Goal: Feedback & Contribution: Submit feedback/report problem

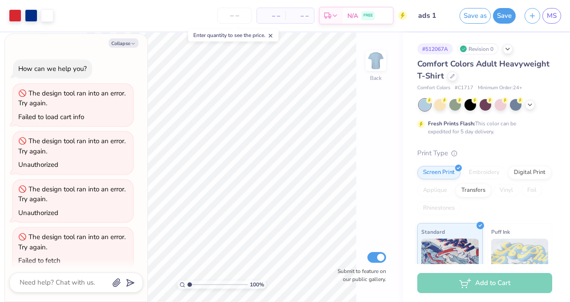
scroll to position [1158, 0]
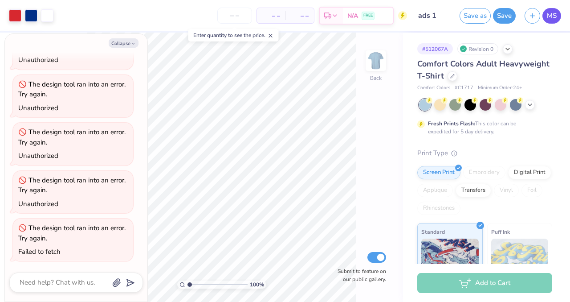
click at [553, 16] on span "MS" at bounding box center [552, 16] width 10 height 10
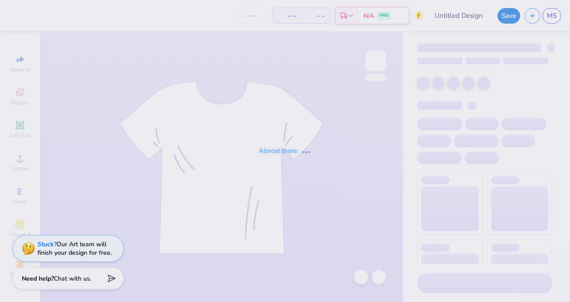
type input "ads 1"
type input "24"
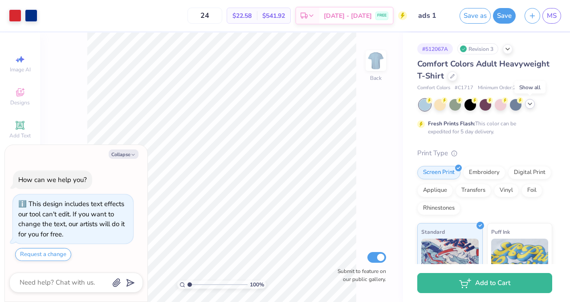
click at [531, 105] on icon at bounding box center [530, 103] width 7 height 7
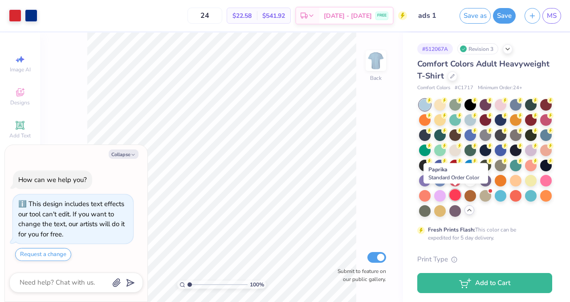
click at [453, 197] on div at bounding box center [455, 195] width 12 height 12
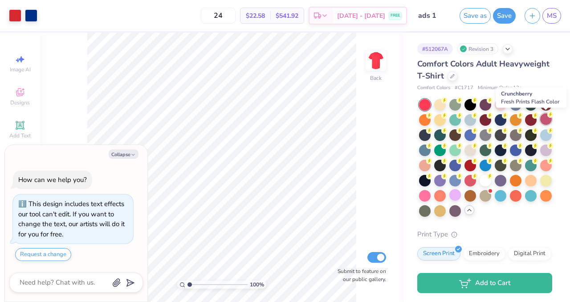
click at [544, 120] on div at bounding box center [546, 119] width 12 height 12
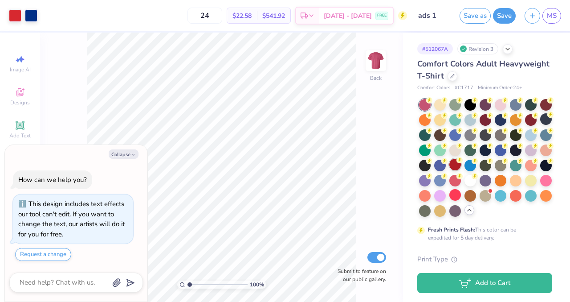
click at [455, 167] on div at bounding box center [455, 165] width 12 height 12
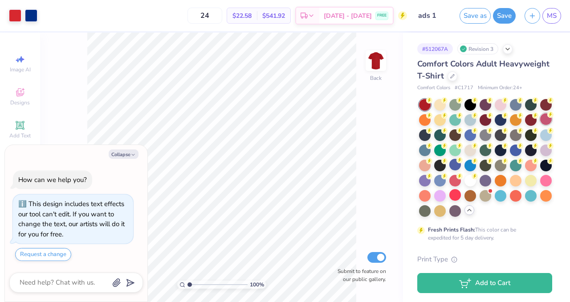
click at [545, 119] on div at bounding box center [546, 119] width 12 height 12
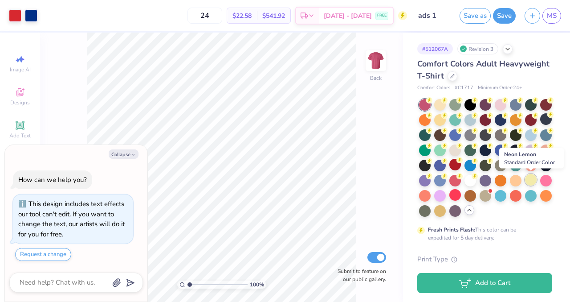
click at [530, 180] on div at bounding box center [531, 180] width 12 height 12
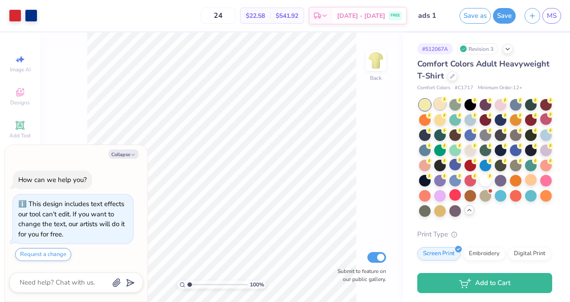
click at [439, 103] on div at bounding box center [440, 104] width 12 height 12
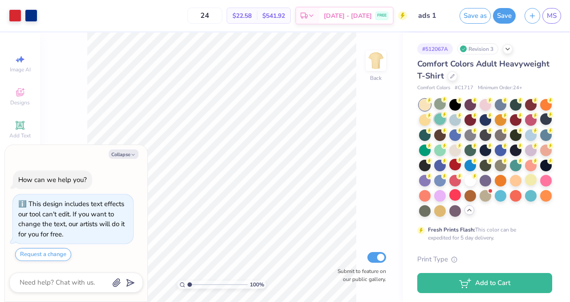
click at [441, 120] on div at bounding box center [440, 119] width 12 height 12
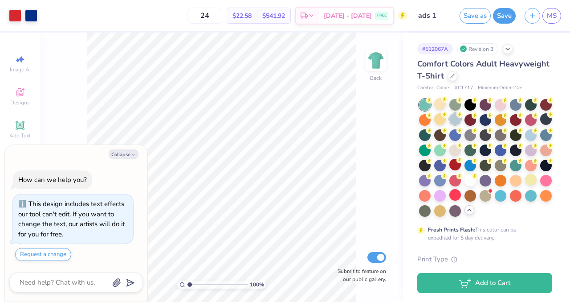
click at [452, 125] on div at bounding box center [485, 158] width 133 height 118
click at [456, 122] on div at bounding box center [455, 119] width 12 height 12
click at [531, 136] on div at bounding box center [531, 134] width 12 height 12
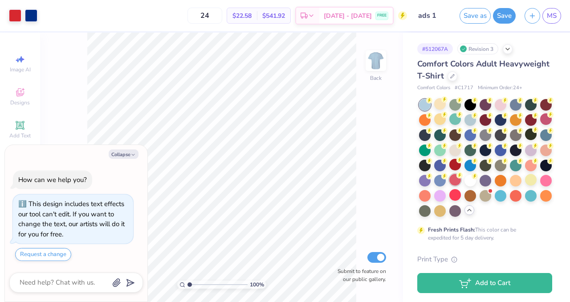
click at [455, 180] on div at bounding box center [455, 180] width 12 height 12
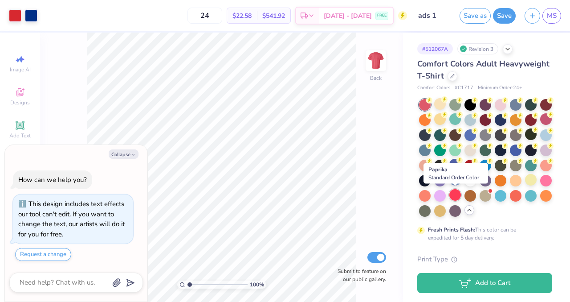
click at [455, 193] on div at bounding box center [455, 195] width 12 height 12
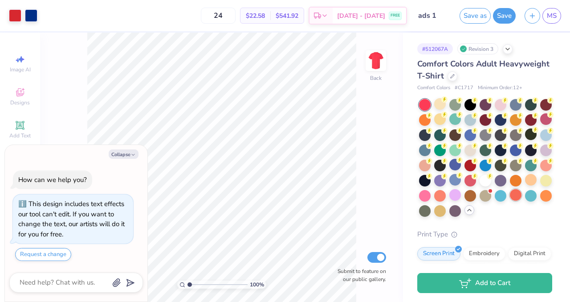
click at [518, 193] on div at bounding box center [516, 195] width 12 height 12
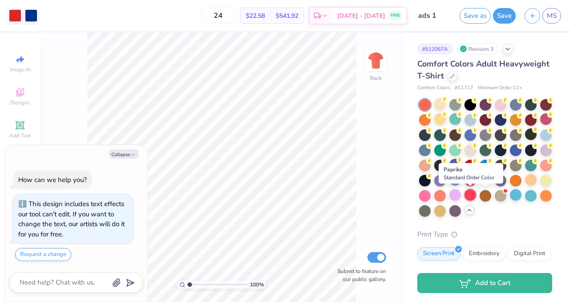
click at [470, 195] on div at bounding box center [471, 195] width 12 height 12
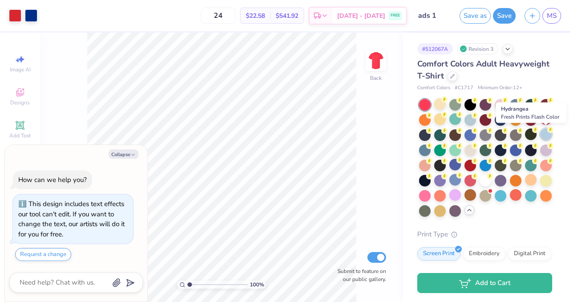
click at [547, 135] on div at bounding box center [546, 134] width 12 height 12
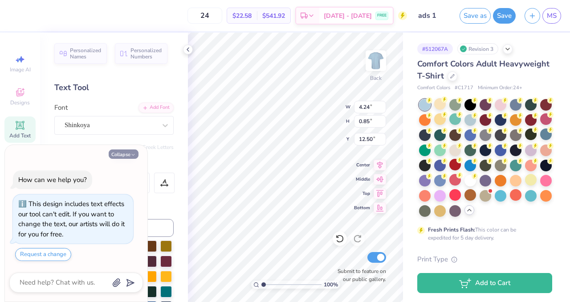
click at [123, 154] on button "Collapse" at bounding box center [124, 153] width 30 height 9
type textarea "x"
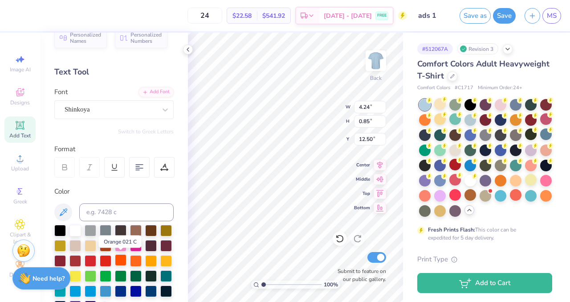
scroll to position [16, 0]
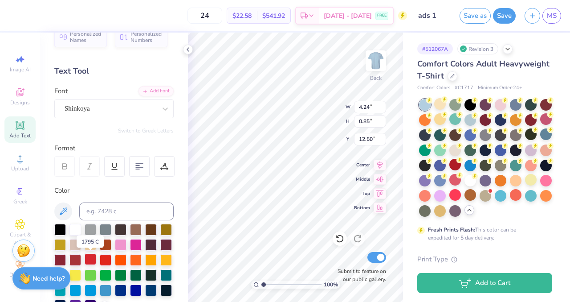
click at [89, 257] on div at bounding box center [91, 259] width 12 height 12
type input "4.28"
type input "0.83"
type input "12.57"
type input "1.94"
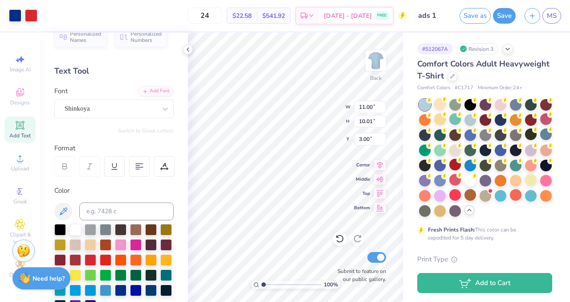
type input "0.83"
type input "12.48"
click at [104, 259] on div at bounding box center [106, 259] width 12 height 12
type input "0.80"
type input "12.57"
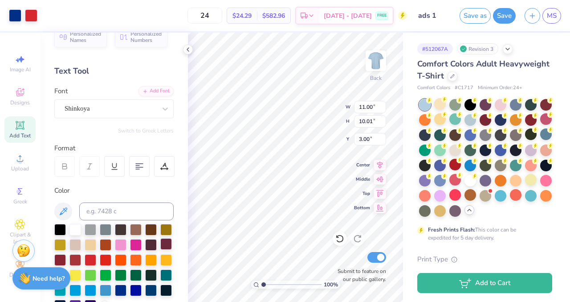
type input "1.94"
type input "0.80"
type input "12.50"
type input "11.00"
type input "10.01"
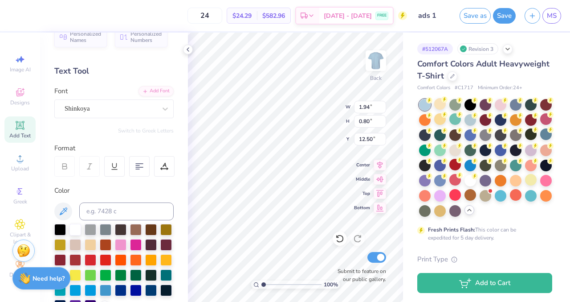
type input "3.00"
type input "1.94"
type input "0.80"
type input "12.50"
click at [90, 257] on div at bounding box center [91, 259] width 12 height 12
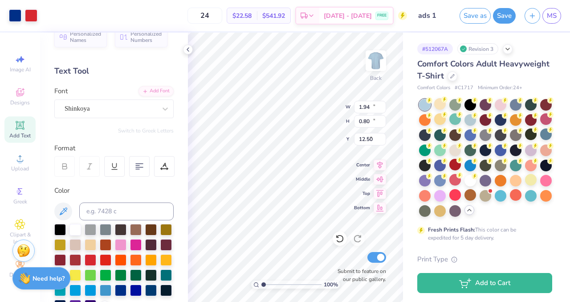
type input "11.00"
type input "10.01"
type input "3.00"
type input "4.28"
type input "0.83"
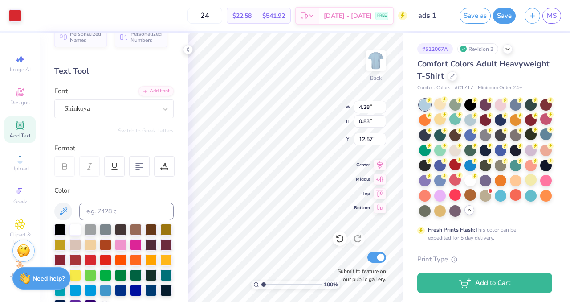
type input "12.50"
click at [90, 261] on div at bounding box center [91, 259] width 12 height 12
click at [509, 8] on button "Save" at bounding box center [504, 15] width 23 height 16
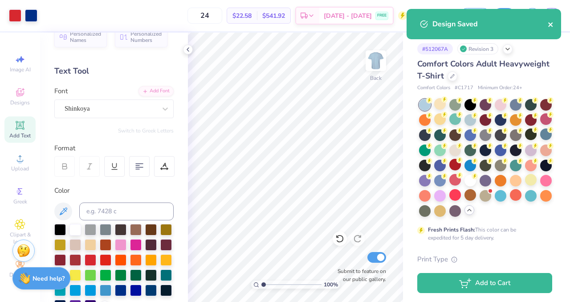
click at [553, 23] on icon "close" at bounding box center [551, 24] width 6 height 7
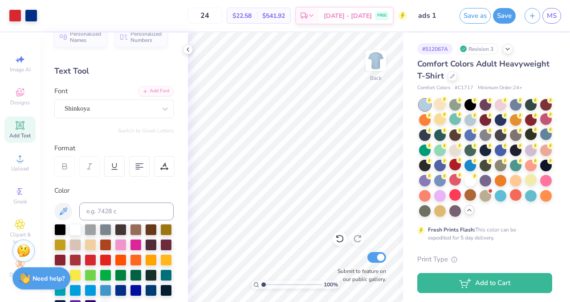
click at [553, 17] on div "Design Saved" at bounding box center [484, 27] width 158 height 41
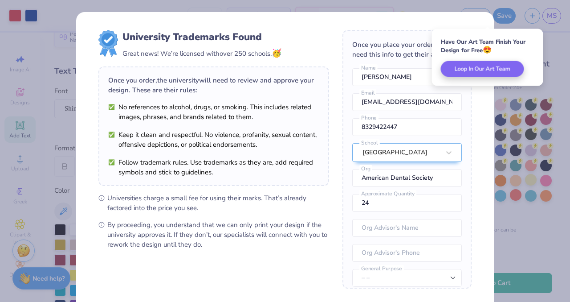
click at [550, 21] on div "University Trademarks Found Great news! We’re licensed with over 250 schools. 🥳…" at bounding box center [285, 151] width 570 height 302
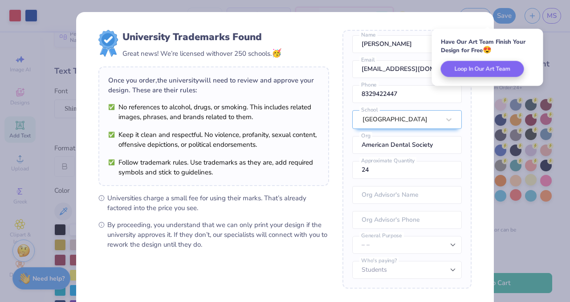
scroll to position [86, 0]
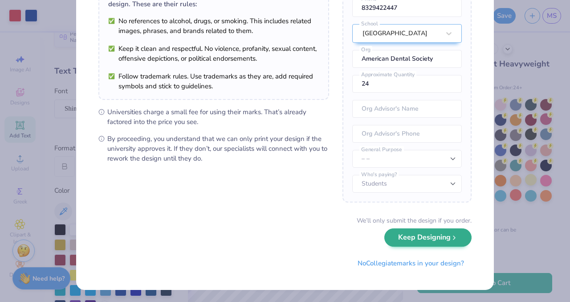
click at [427, 247] on div "We’ll only submit the design if you order. Keep Designing No Collegiate marks i…" at bounding box center [284, 244] width 373 height 56
click at [461, 239] on button "Keep Designing" at bounding box center [427, 237] width 87 height 18
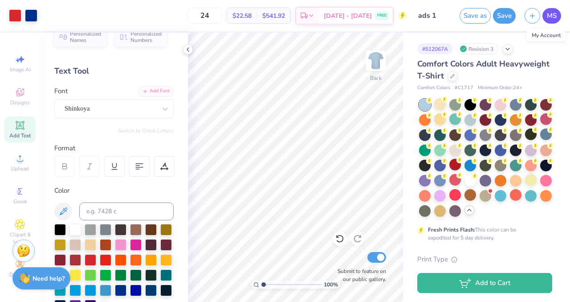
click at [557, 19] on link "MS" at bounding box center [552, 16] width 19 height 16
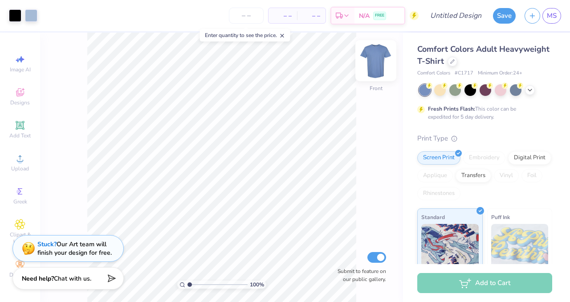
click at [382, 57] on img at bounding box center [376, 61] width 36 height 36
click at [379, 65] on img at bounding box center [376, 61] width 36 height 36
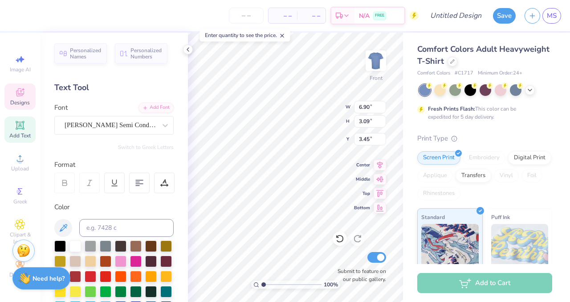
type textarea "American"
type input "7.39"
type input "3.07"
type input "4.73"
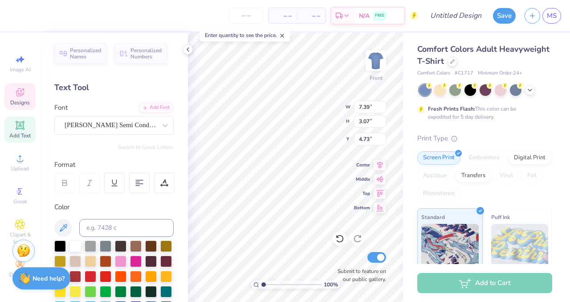
type textarea "OA"
click at [333, 99] on div "100 % Front W 7.39 7.39 " H 3.07 3.07 " Y 4.73 4.73 " Center Middle Top Bottom …" at bounding box center [295, 167] width 215 height 269
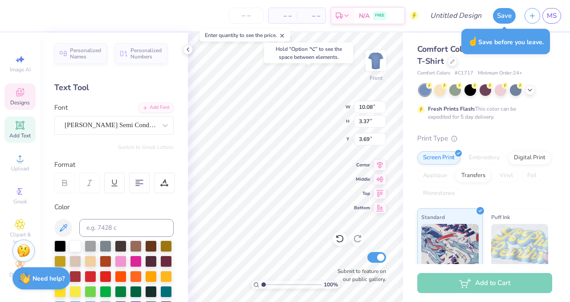
type input "0.95"
type input "0.55"
type input "4.17"
click at [405, 175] on div "Comfort Colors Adult Heavyweight T-Shirt Comfort Colors # C1717 Minimum Order: …" at bounding box center [486, 221] width 167 height 377
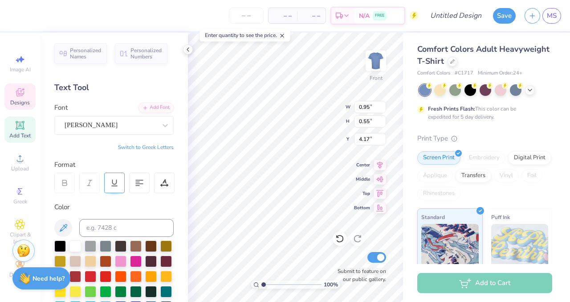
click at [119, 191] on div at bounding box center [114, 182] width 20 height 20
type input "1.04"
type input "0.67"
type input "4.13"
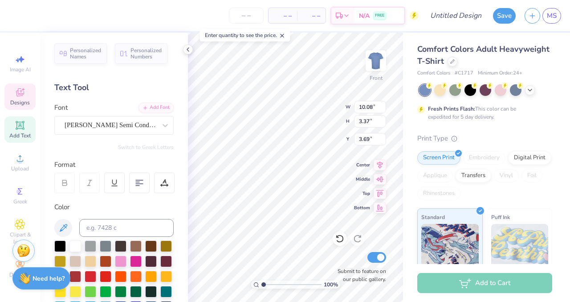
type textarea "American dental society"
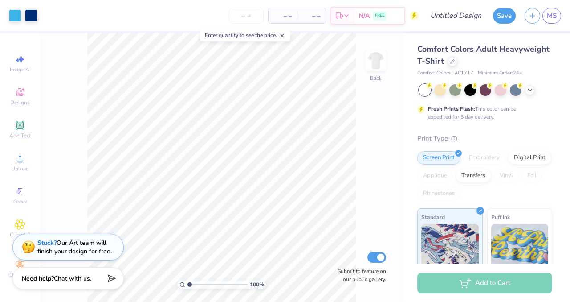
click at [88, 246] on div "Stuck? Our Art team will finish your design for free." at bounding box center [74, 246] width 74 height 17
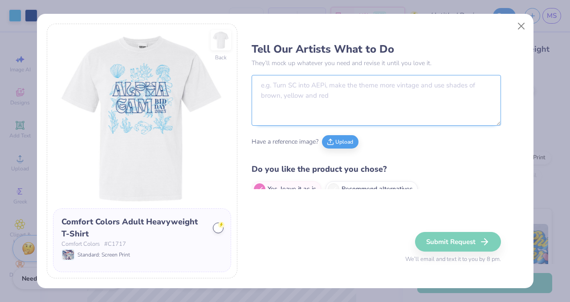
click at [314, 78] on textarea at bounding box center [376, 100] width 249 height 51
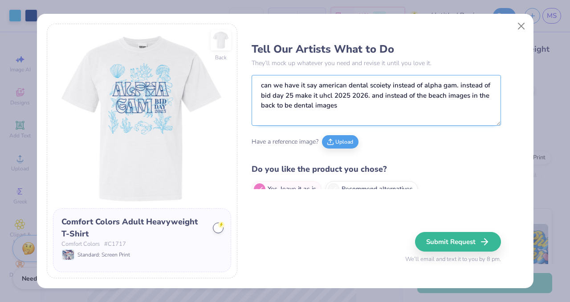
click at [292, 106] on textarea "can we have it say american dental scoiety instead of alpha gam. instead of bid…" at bounding box center [376, 100] width 249 height 51
click at [365, 106] on textarea "can we have it say american dental scoiety instead of alpha gam. instead of bid…" at bounding box center [376, 100] width 249 height 51
click at [303, 108] on textarea "can we have it say american dental scoiety instead of alpha gam. instead of bid…" at bounding box center [376, 100] width 249 height 51
click at [408, 107] on textarea "can we have it say american dental scoiety instead of alpha gam. instead of bid…" at bounding box center [376, 100] width 249 height 51
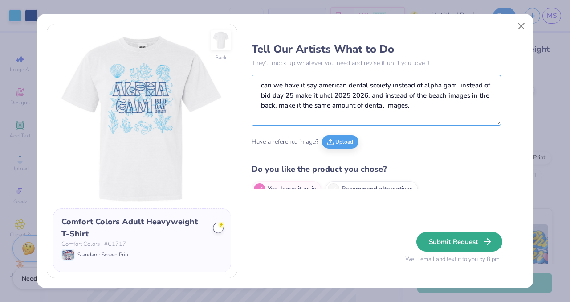
type textarea "can we have it say american dental scoiety instead of alpha gam. instead of bid…"
click at [466, 238] on button "Submit Request" at bounding box center [459, 242] width 86 height 20
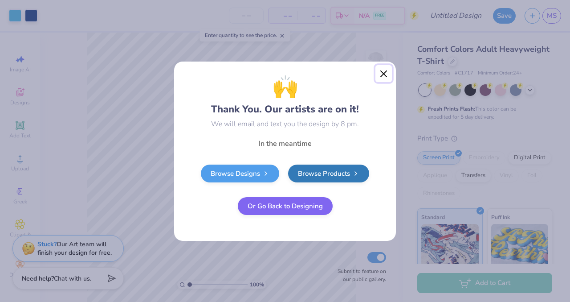
click at [384, 68] on button "Close" at bounding box center [384, 73] width 17 height 17
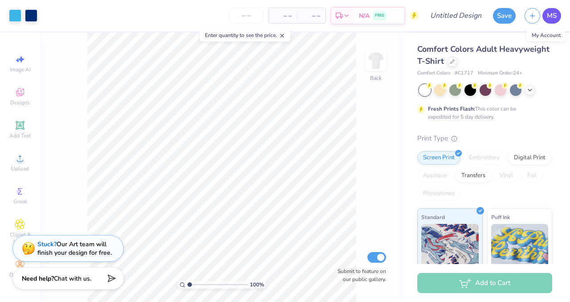
click at [548, 11] on span "MS" at bounding box center [552, 16] width 10 height 10
